Goal: Task Accomplishment & Management: Manage account settings

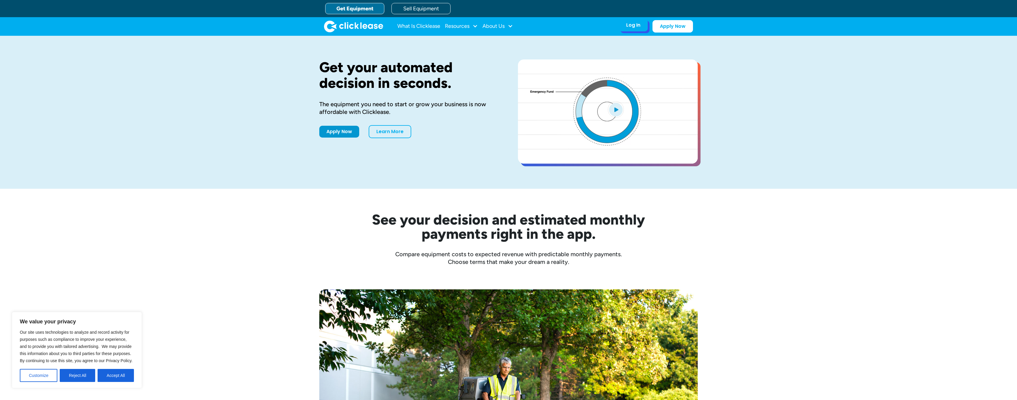
click at [632, 27] on div "Log In" at bounding box center [633, 25] width 14 height 6
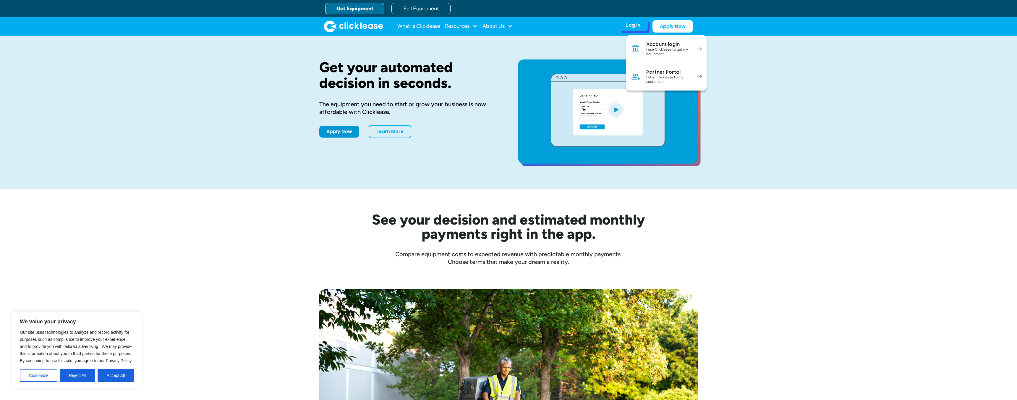
click at [655, 76] on div "I offer Clicklease to my customers." at bounding box center [668, 79] width 45 height 9
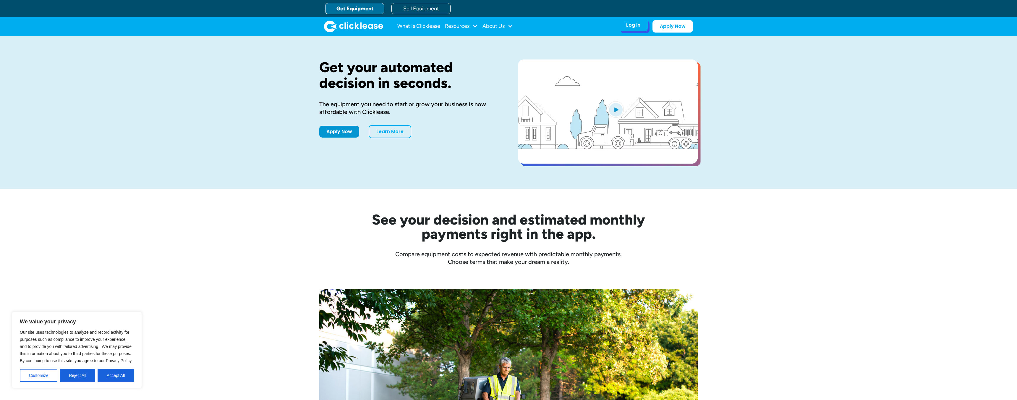
click at [628, 28] on div "Log In" at bounding box center [633, 25] width 14 height 6
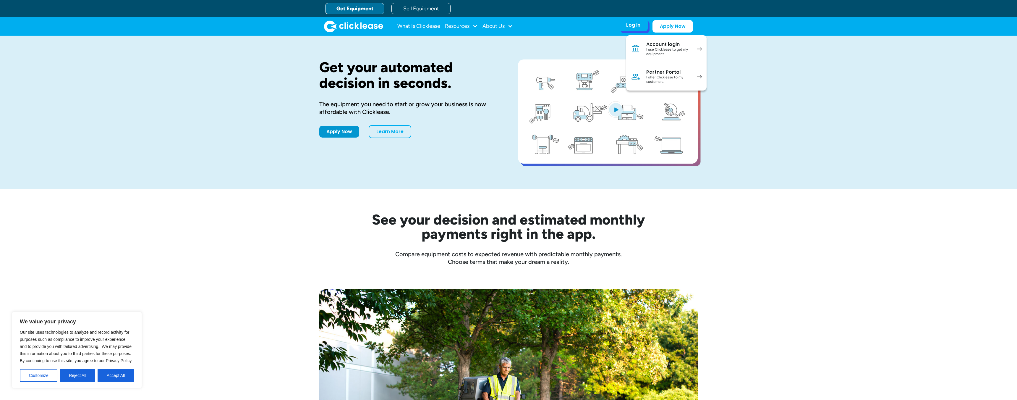
click at [699, 48] on img at bounding box center [699, 48] width 5 height 3
